Goal: Submit feedback/report problem

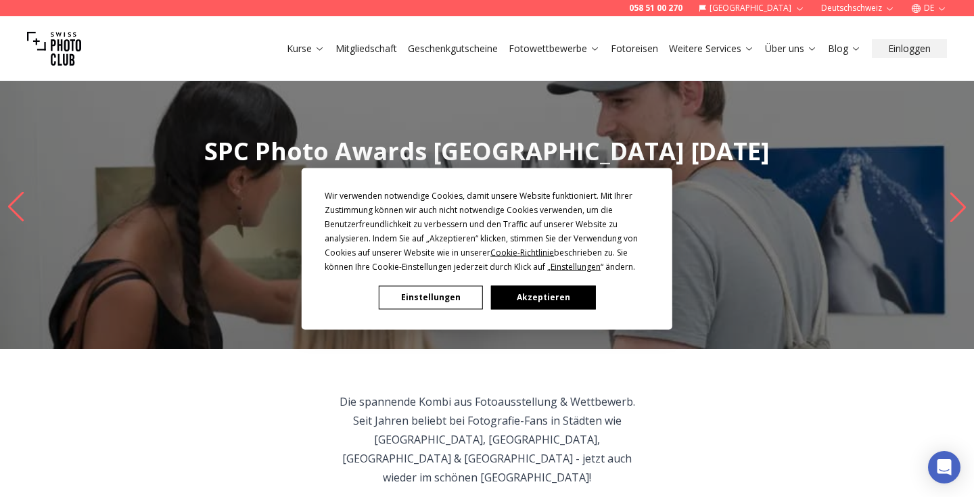
click at [442, 295] on button "Einstellungen" at bounding box center [431, 298] width 104 height 24
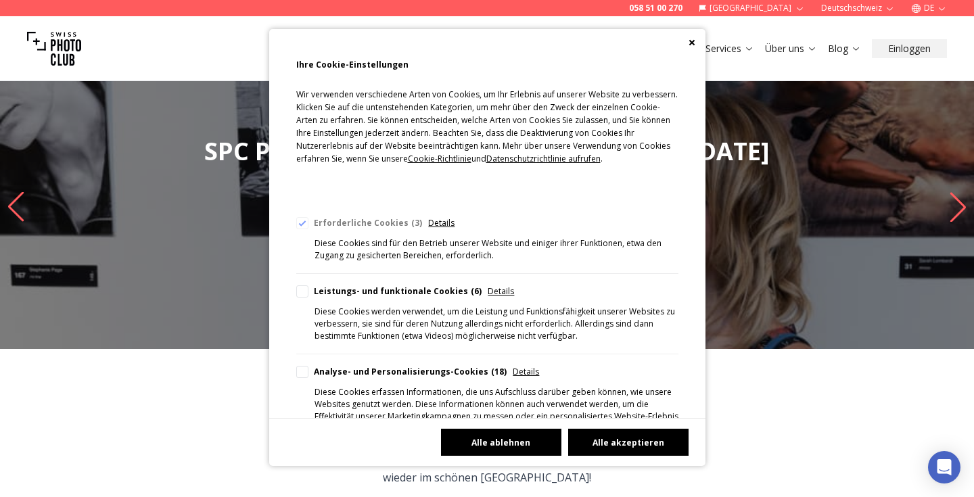
click at [499, 449] on button "Alle ablehnen" at bounding box center [501, 442] width 120 height 27
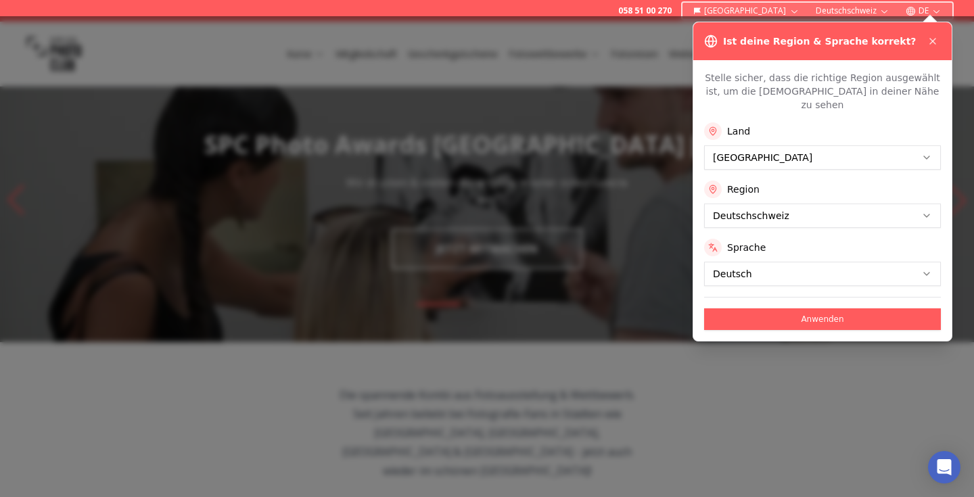
scroll to position [7, 0]
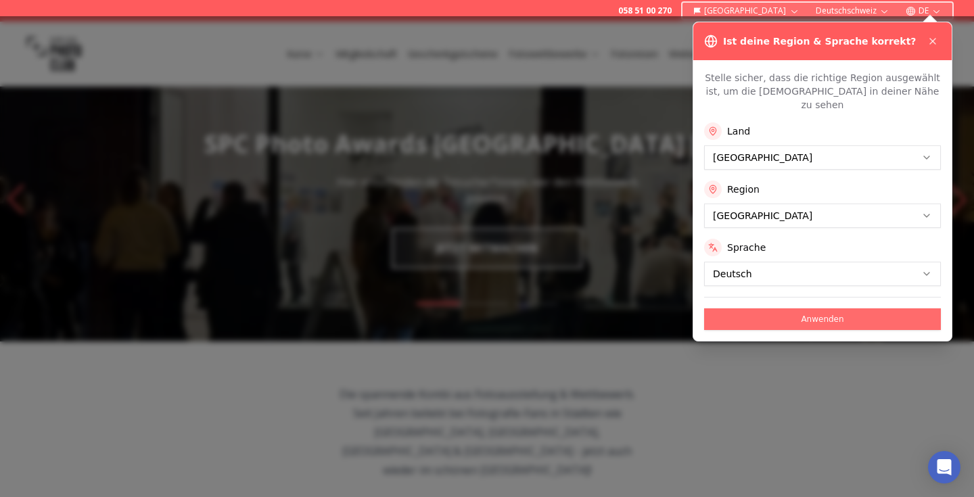
click at [794, 309] on button "Anwenden" at bounding box center [822, 320] width 237 height 22
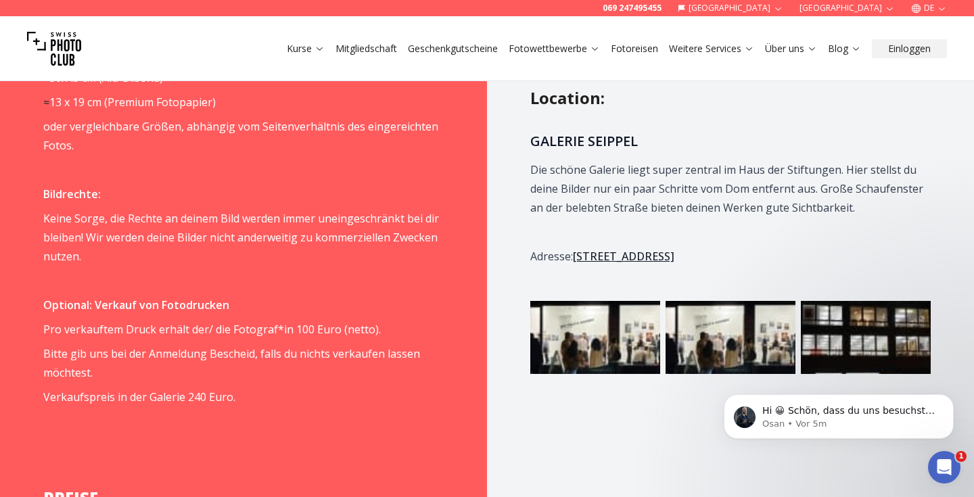
scroll to position [1299, 0]
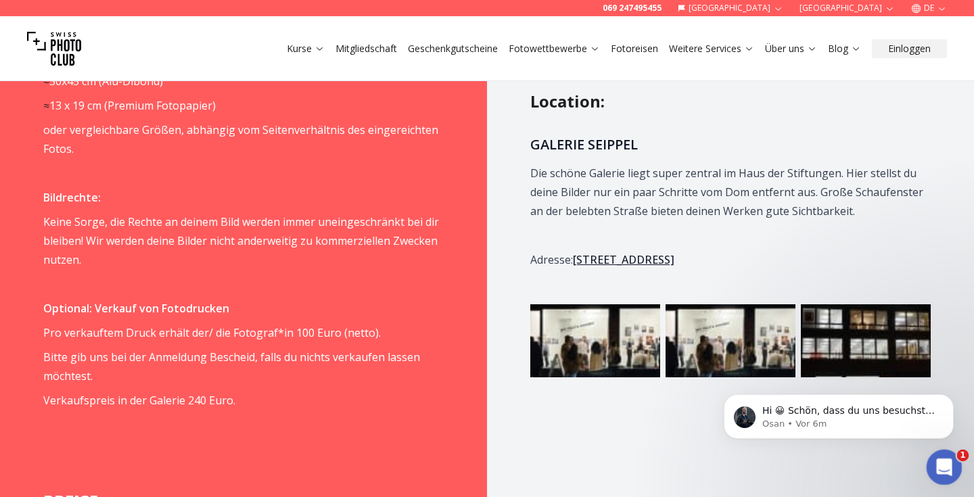
click at [942, 470] on icon "Intercom-Nachrichtendienst öffnen" at bounding box center [943, 466] width 22 height 22
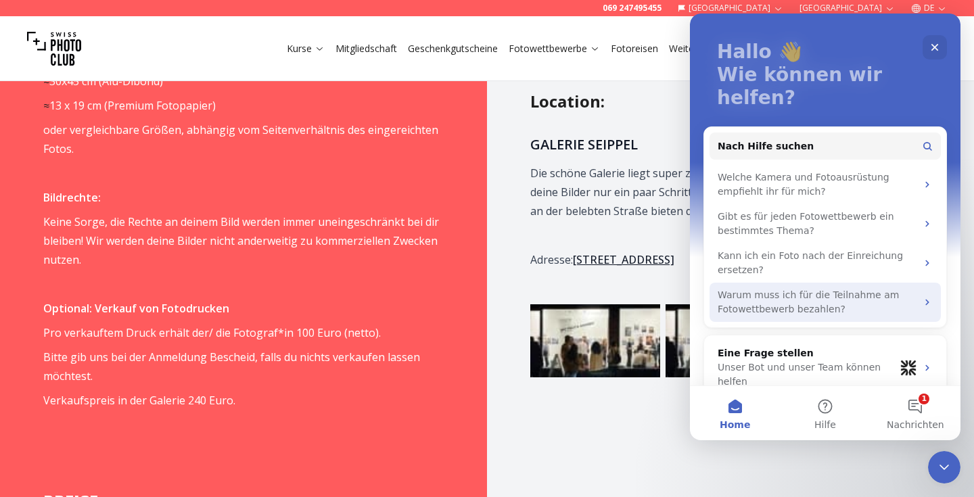
scroll to position [68, 0]
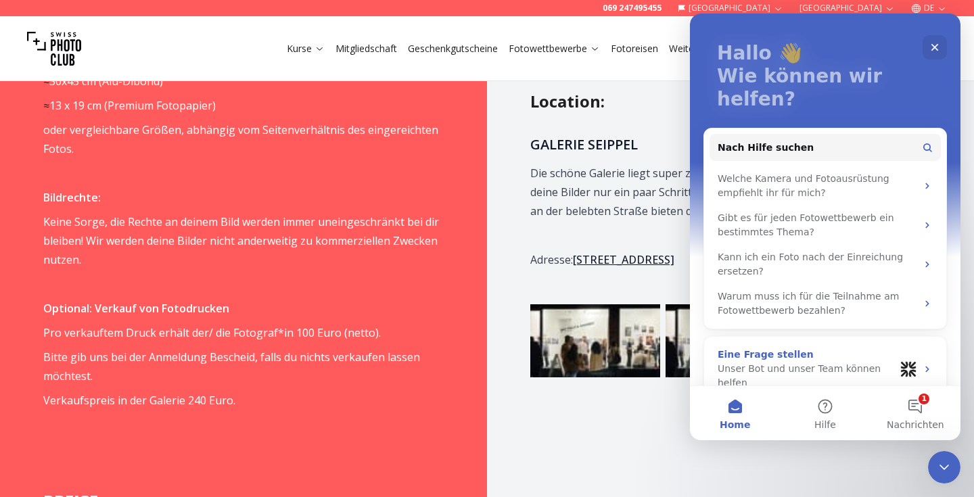
click at [802, 362] on div "Unser Bot und unser Team können helfen" at bounding box center [806, 376] width 177 height 28
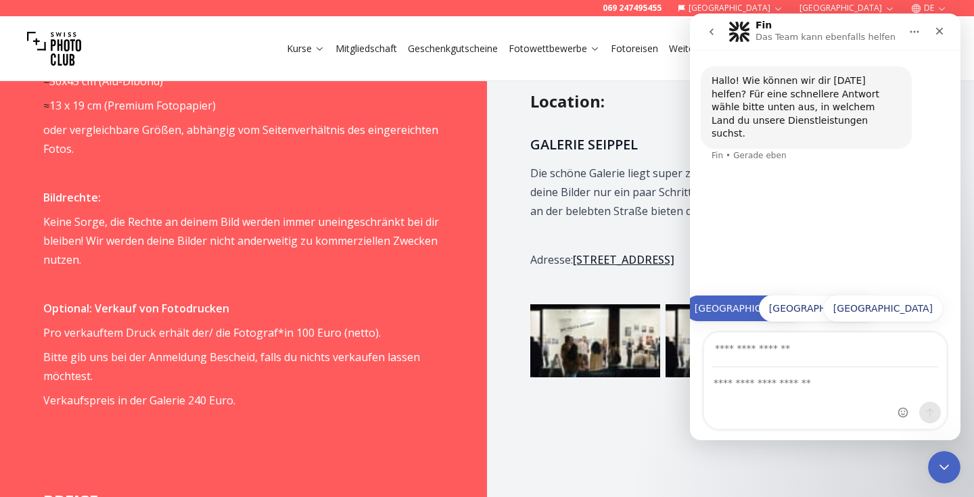
click at [762, 312] on button "[GEOGRAPHIC_DATA]" at bounding box center [745, 308] width 120 height 27
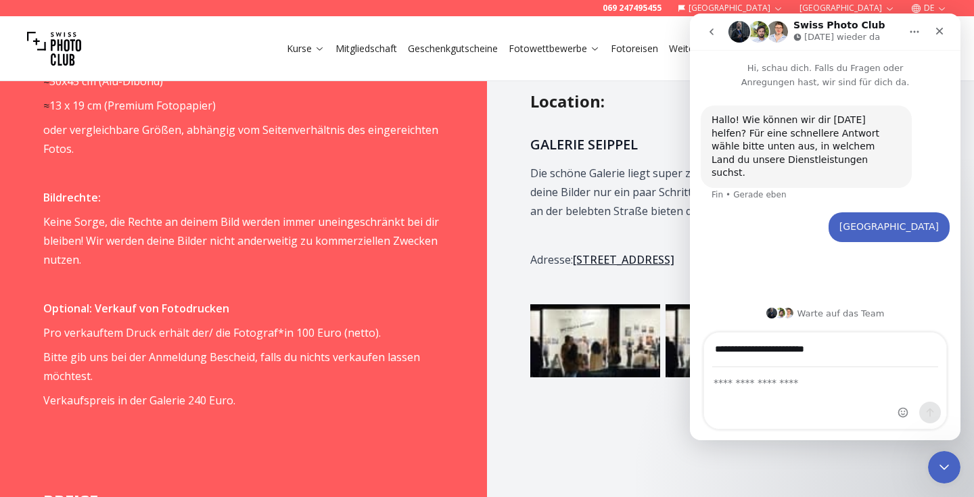
type input "**********"
click at [746, 383] on textarea "Nachricht senden..." at bounding box center [825, 379] width 242 height 23
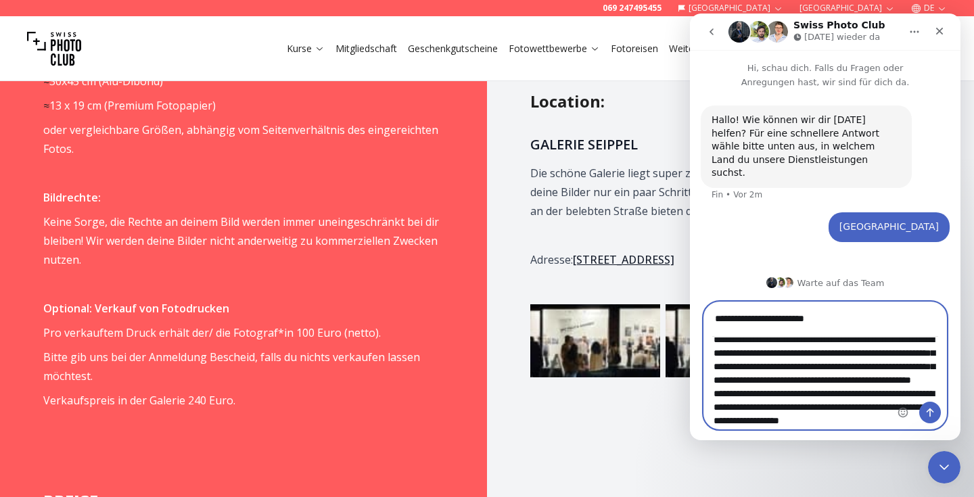
scroll to position [53, 0]
type textarea "**********"
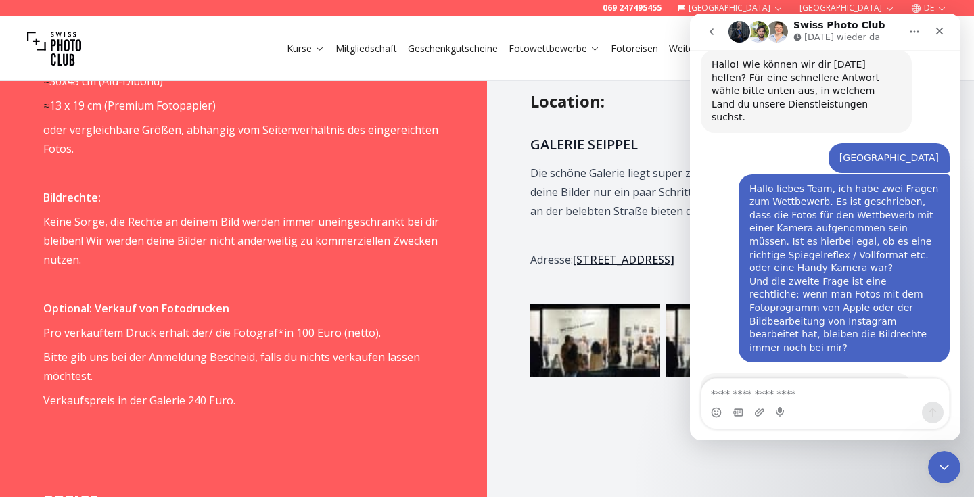
scroll to position [30, 0]
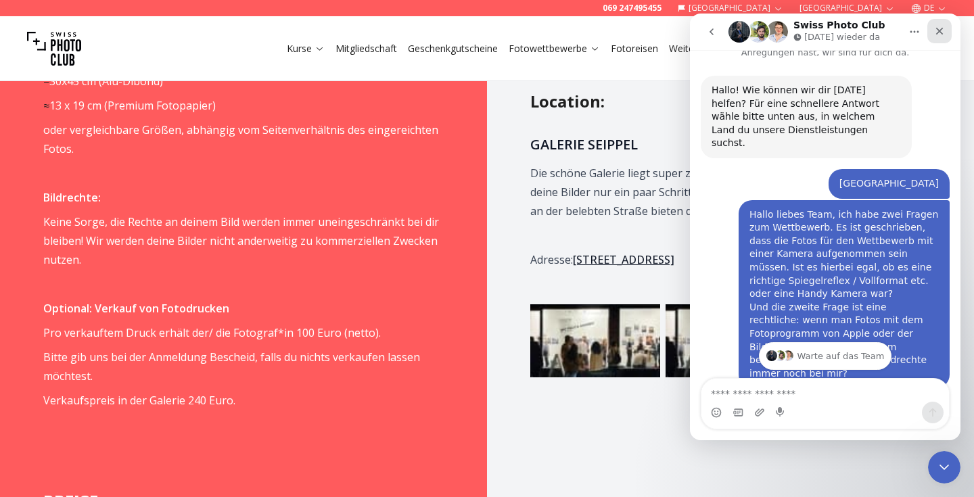
click at [940, 33] on icon "Schließen" at bounding box center [939, 31] width 11 height 11
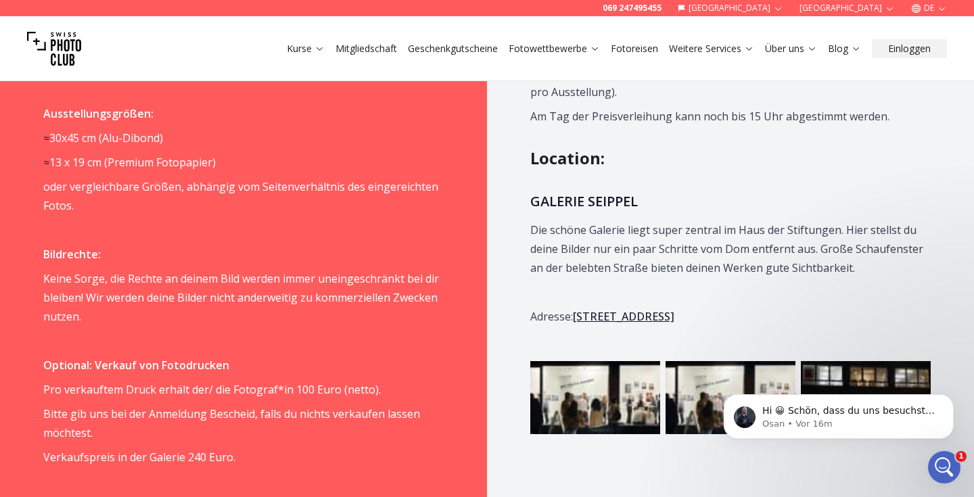
scroll to position [0, 0]
